Goal: Use online tool/utility

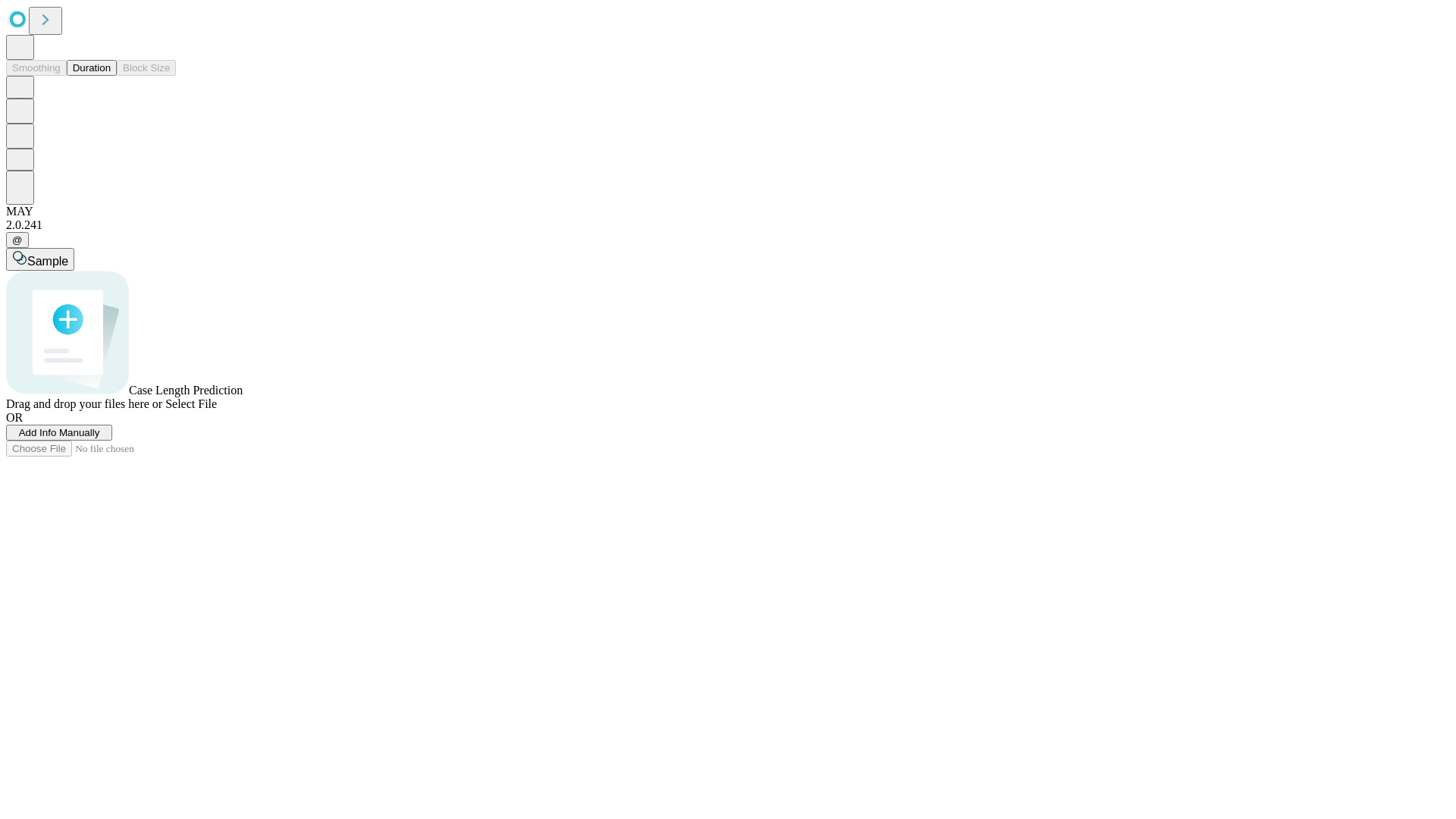
click at [217, 410] on span "Select File" at bounding box center [191, 403] width 52 height 13
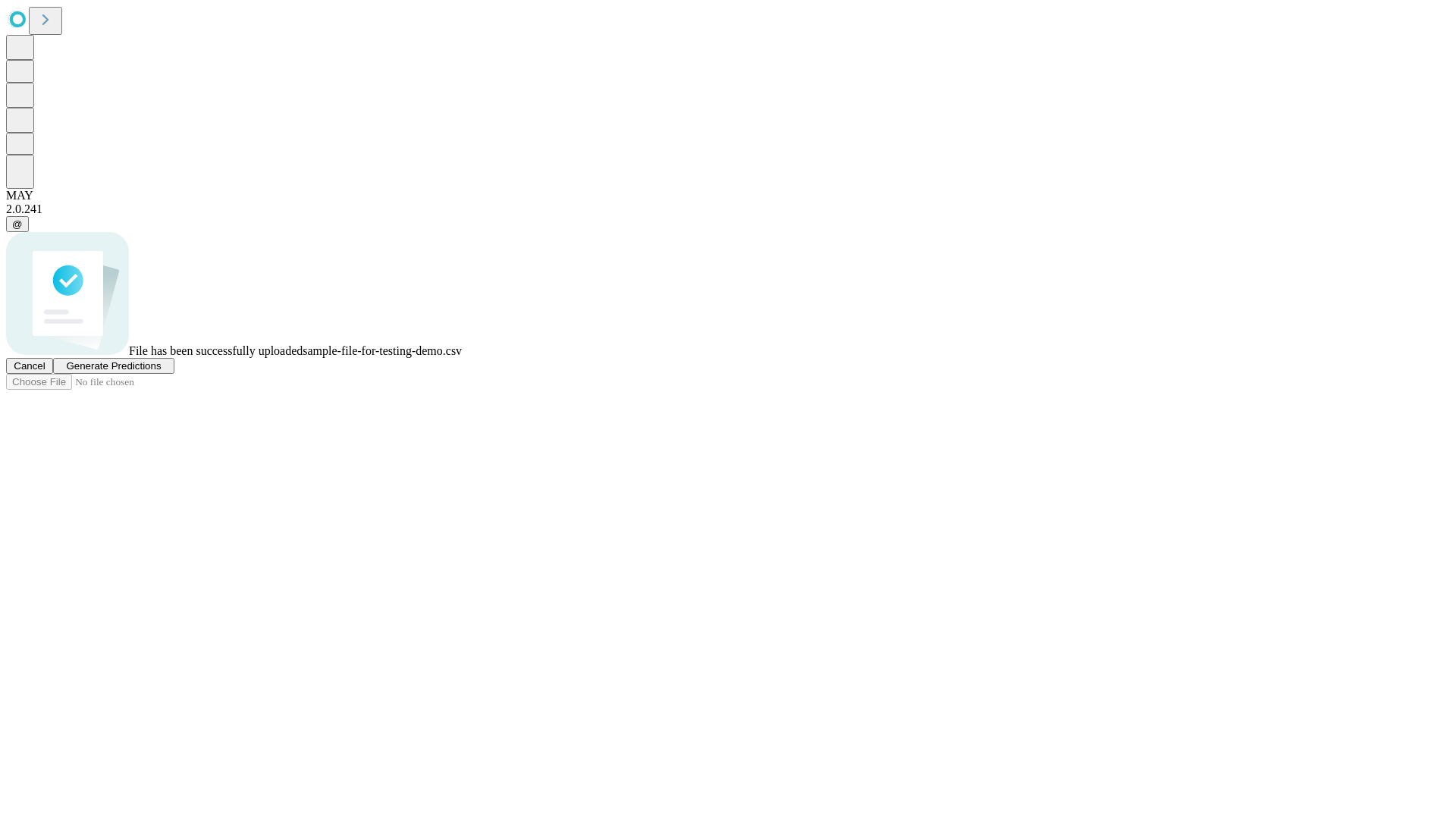
click at [161, 371] on span "Generate Predictions" at bounding box center [114, 365] width 95 height 11
